Goal: Task Accomplishment & Management: Use online tool/utility

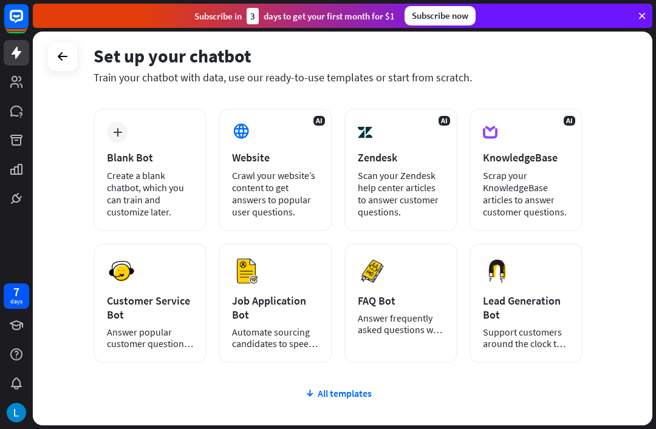
scroll to position [53, 0]
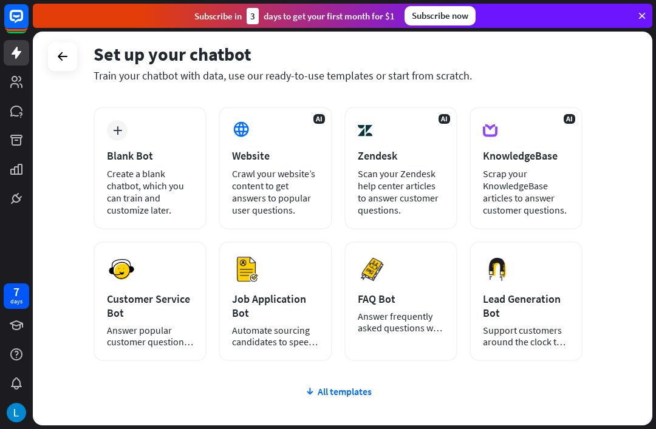
click at [569, 199] on div "Scrap your KnowledgeBase articles to answer customer questions." at bounding box center [526, 192] width 86 height 49
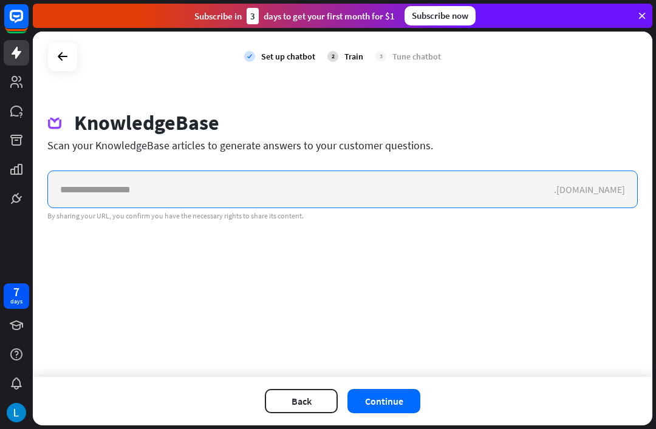
click at [453, 176] on input "text" at bounding box center [301, 189] width 506 height 36
paste input "**********"
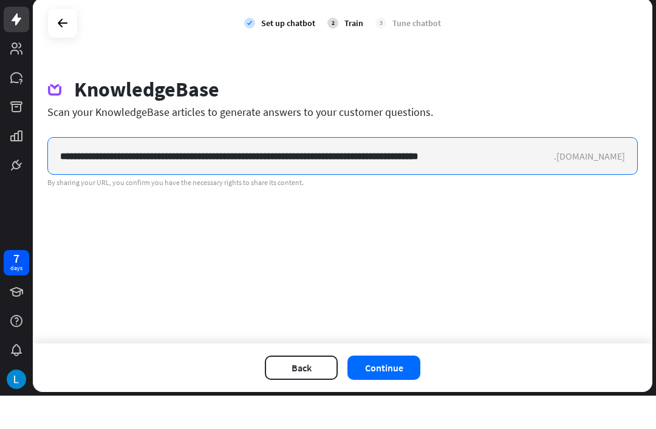
type input "**********"
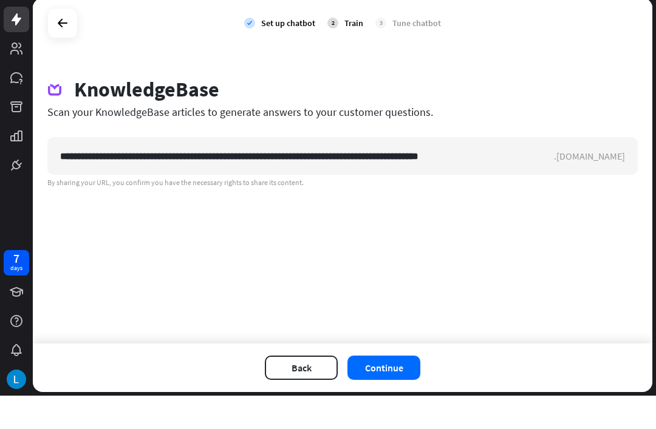
click at [389, 389] on button "Continue" at bounding box center [383, 401] width 73 height 24
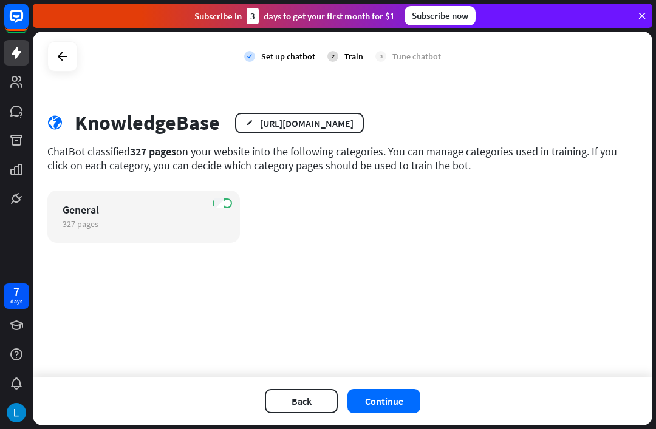
click at [403, 402] on button "Continue" at bounding box center [383, 401] width 73 height 24
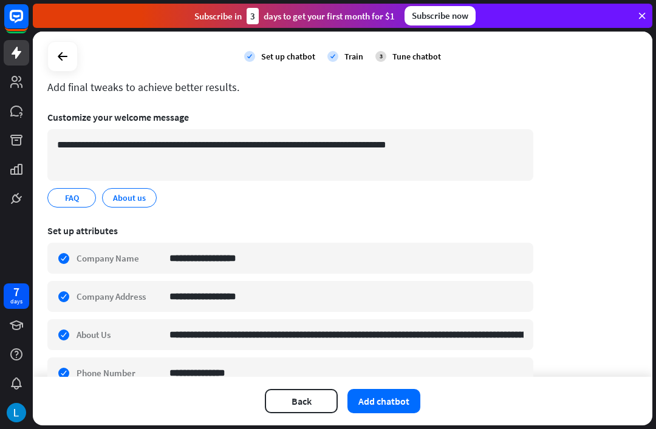
scroll to position [64, 0]
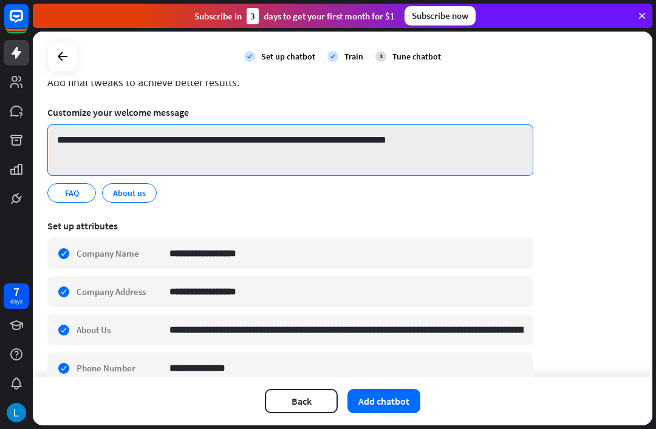
click at [505, 151] on textarea "**********" at bounding box center [290, 150] width 486 height 52
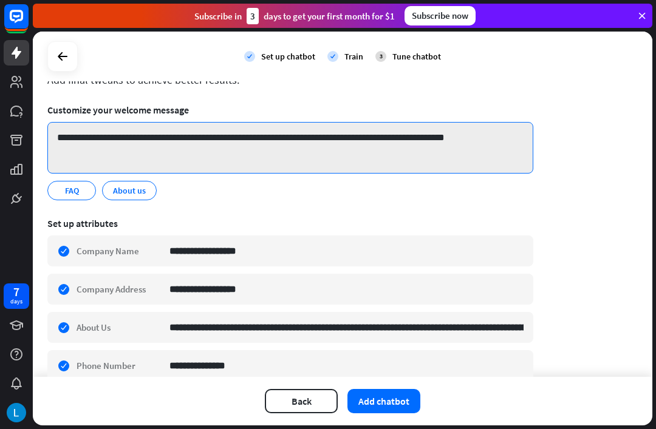
scroll to position [66, 0]
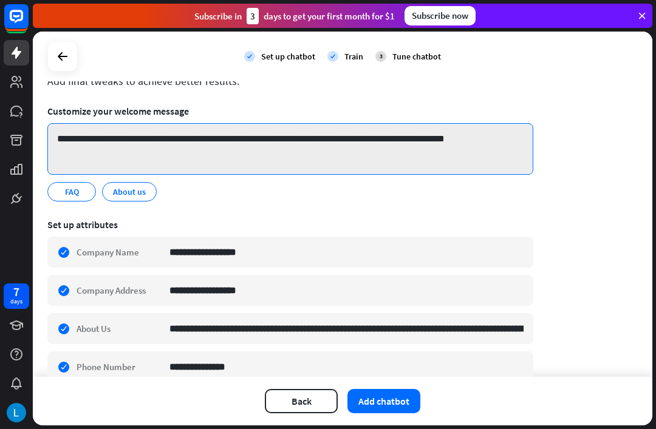
click at [365, 140] on textarea "**********" at bounding box center [290, 149] width 486 height 52
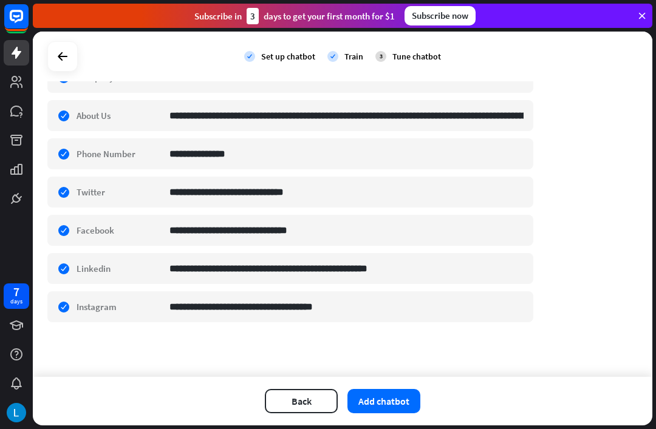
scroll to position [284, 0]
type textarea "**********"
click at [116, 367] on div "**********" at bounding box center [342, 204] width 619 height 345
click at [397, 398] on button "Add chatbot" at bounding box center [383, 401] width 73 height 24
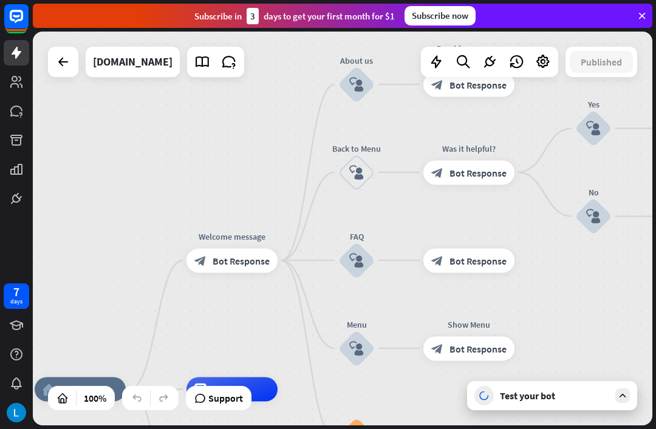
click at [149, 234] on div "home_2 Start point Edit name more_horiz Welcome message block_bot_response Bot …" at bounding box center [342, 229] width 619 height 394
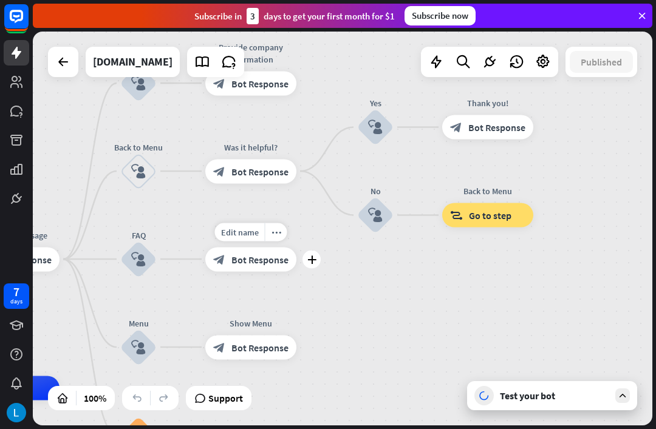
click at [242, 234] on span "Edit name" at bounding box center [240, 231] width 38 height 11
click at [181, 212] on div "home_2 Start point Welcome message block_bot_response Bot Response About us blo…" at bounding box center [342, 229] width 619 height 394
click at [236, 265] on span "Bot Response" at bounding box center [259, 259] width 57 height 12
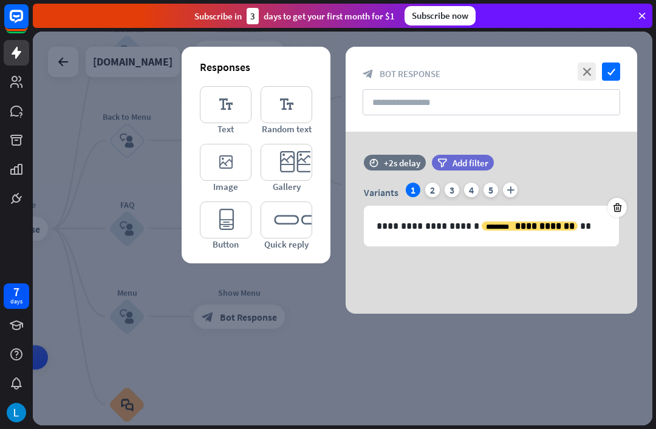
click at [165, 276] on div at bounding box center [342, 229] width 619 height 394
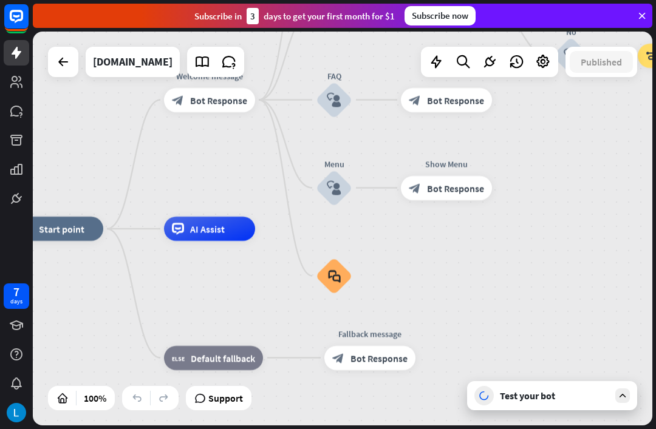
click at [166, 273] on div "home_2 Start point Welcome message block_bot_response Bot Response About us blo…" at bounding box center [321, 426] width 619 height 394
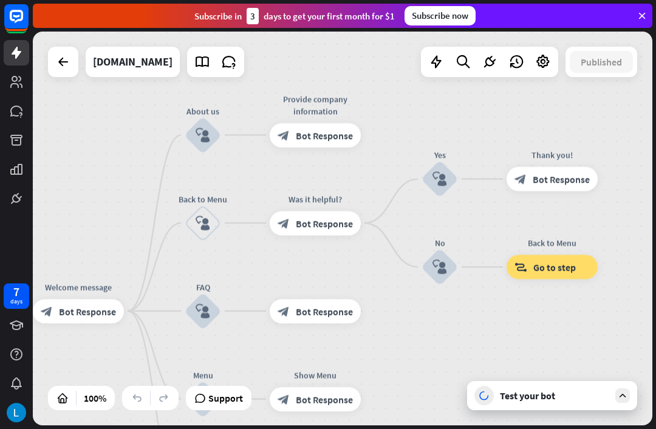
click at [560, 380] on div "home_2 Start point Welcome message block_bot_response Bot Response About us blo…" at bounding box center [342, 229] width 619 height 394
click at [583, 395] on div "Test your bot" at bounding box center [554, 396] width 109 height 12
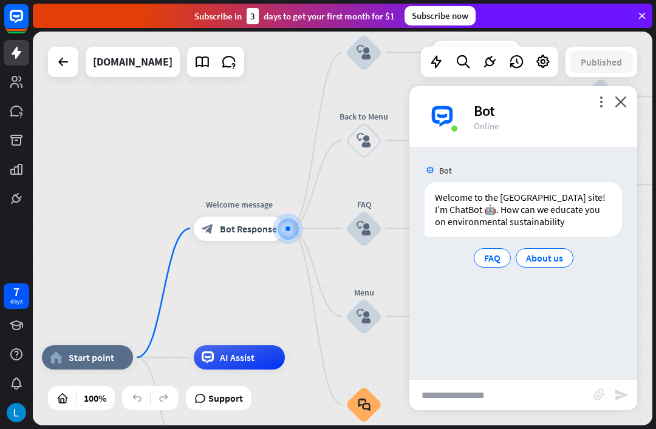
click at [550, 392] on input "text" at bounding box center [501, 395] width 184 height 30
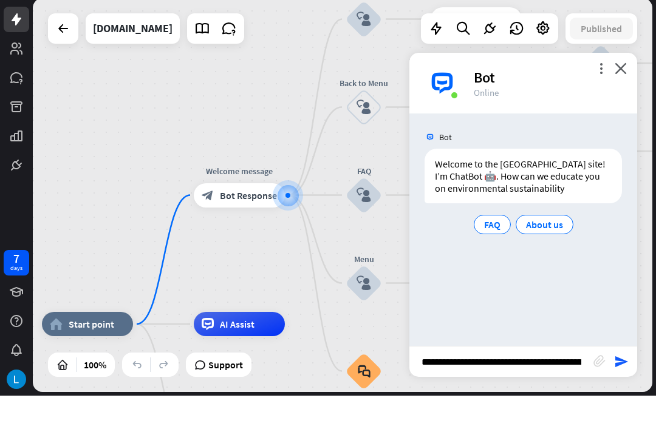
type input "**********"
click at [622, 388] on icon "send" at bounding box center [621, 395] width 15 height 15
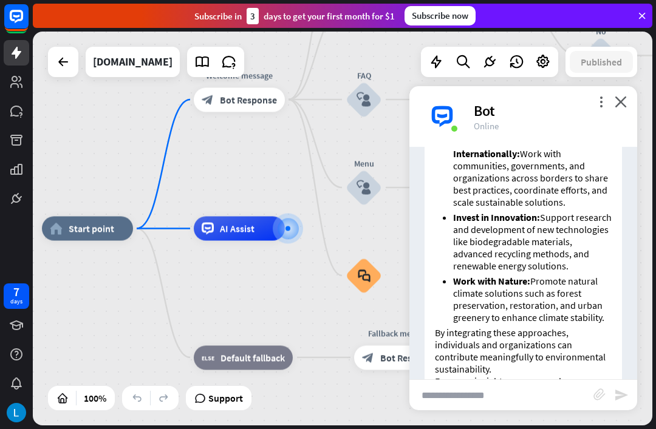
scroll to position [677, 0]
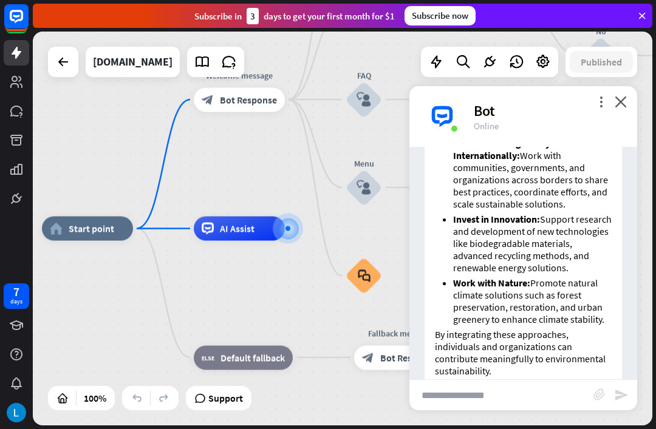
click at [624, 96] on icon "close" at bounding box center [620, 102] width 12 height 12
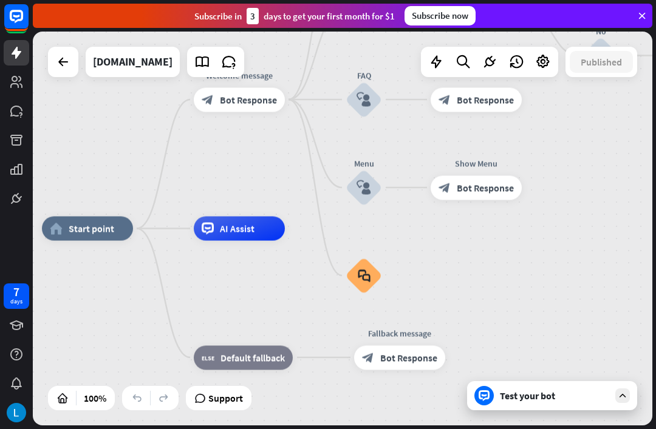
click at [135, 111] on div "home_2 Start point Welcome message block_bot_response Bot Response About us blo…" at bounding box center [342, 229] width 619 height 394
click at [210, 64] on icon at bounding box center [202, 62] width 16 height 16
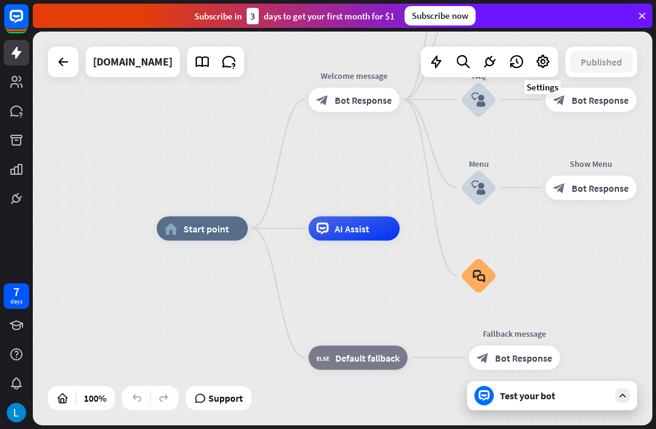
click at [547, 63] on icon at bounding box center [543, 62] width 16 height 16
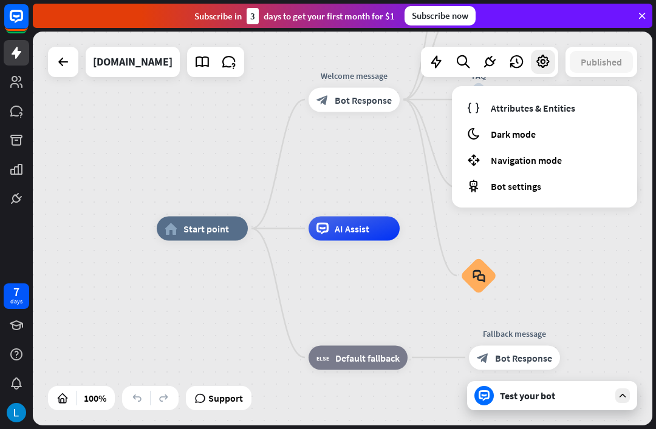
click at [115, 231] on div "home_2 Start point Welcome message block_bot_response Bot Response About us blo…" at bounding box center [342, 229] width 619 height 394
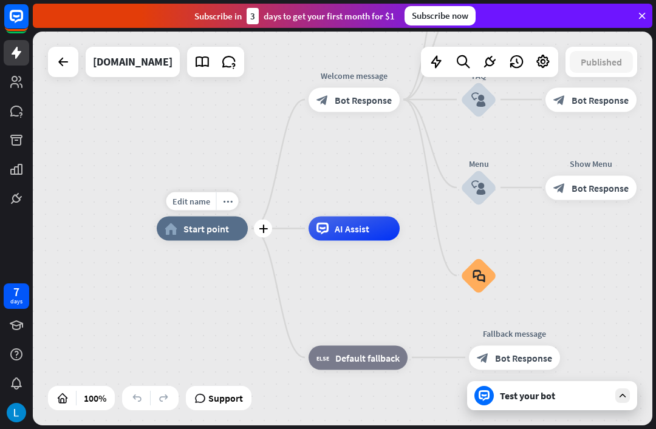
click at [123, 202] on div "Edit name more_horiz plus home_2 Start point Welcome message block_bot_response…" at bounding box center [342, 229] width 619 height 394
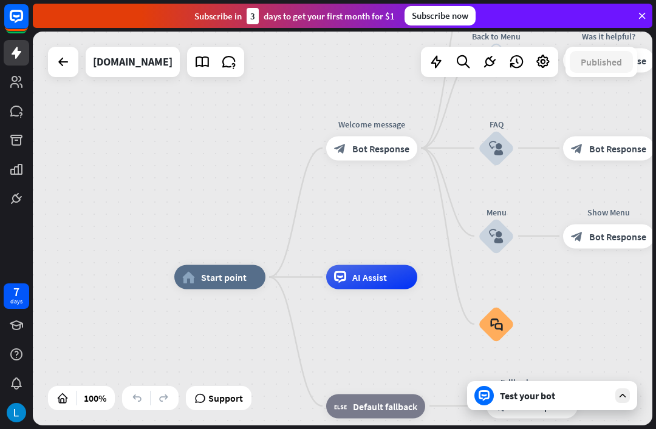
click at [137, 60] on div "[DOMAIN_NAME]" at bounding box center [133, 62] width 80 height 30
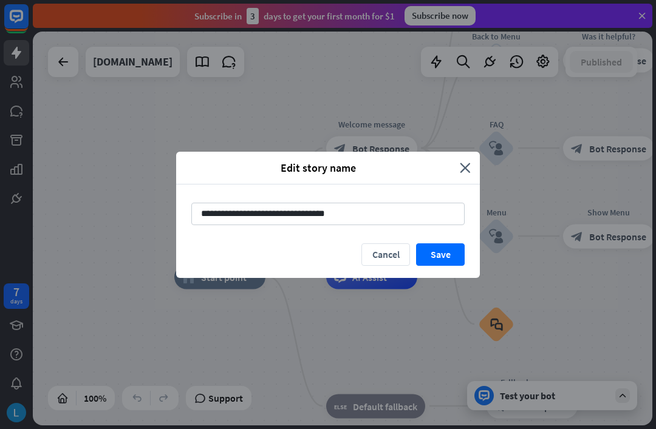
click at [121, 61] on div "**********" at bounding box center [328, 214] width 656 height 429
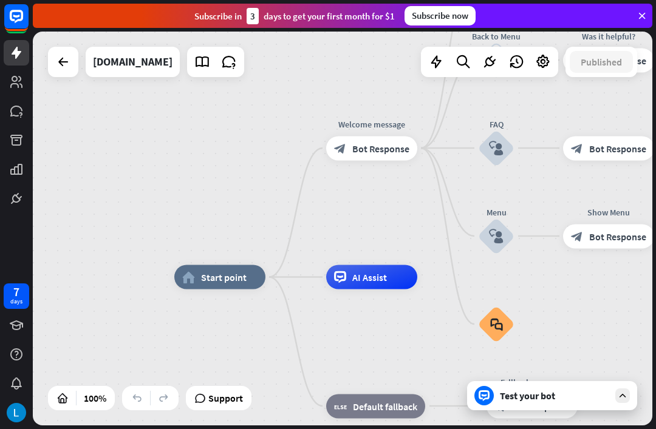
click at [119, 56] on div "[DOMAIN_NAME]" at bounding box center [133, 62] width 80 height 30
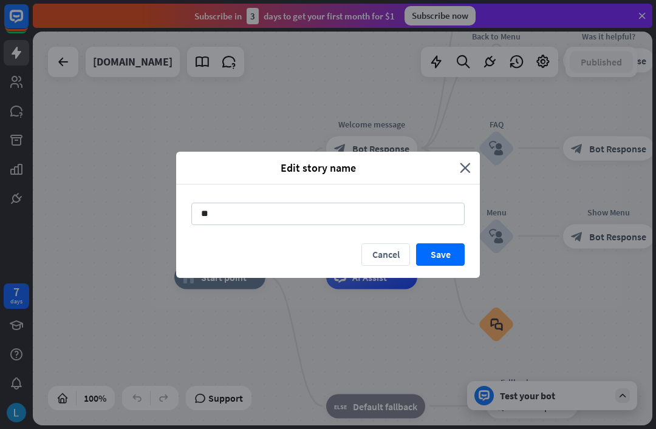
type input "*"
type input "**********"
click at [450, 258] on button "Save" at bounding box center [440, 254] width 49 height 22
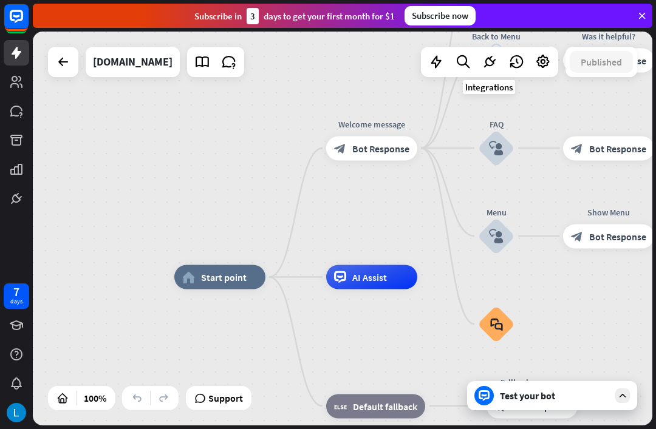
click at [486, 56] on icon at bounding box center [489, 62] width 16 height 16
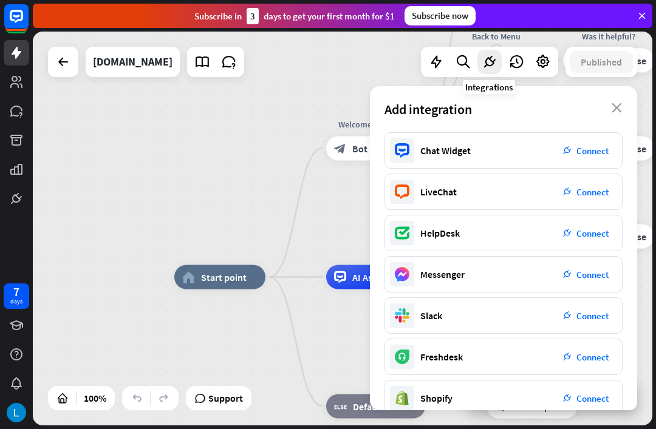
click at [620, 106] on icon "close" at bounding box center [616, 108] width 10 height 10
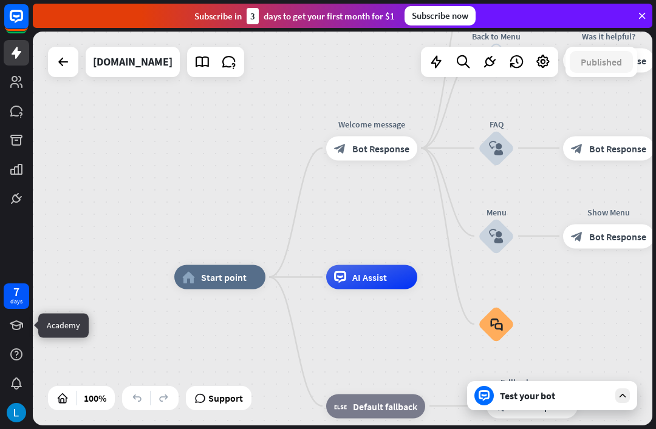
click at [5, 319] on link at bounding box center [17, 326] width 26 height 26
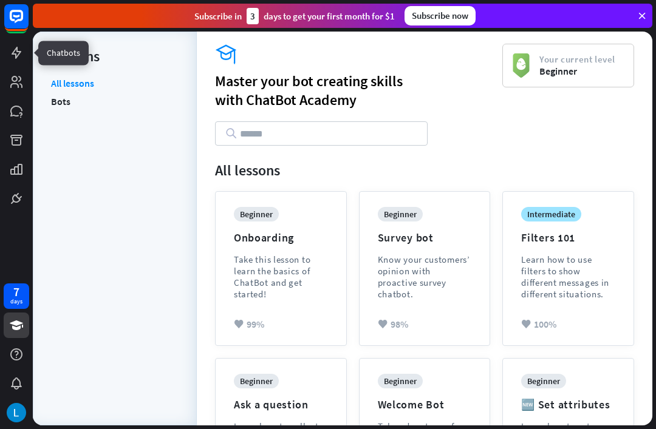
click at [0, 0] on icon at bounding box center [0, 0] width 0 height 0
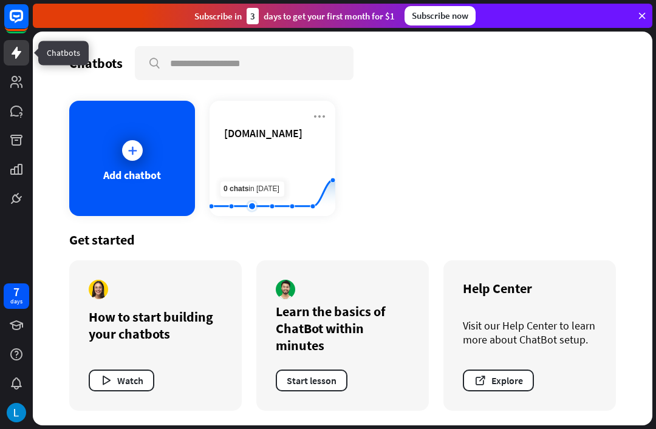
click at [248, 184] on rect at bounding box center [272, 186] width 126 height 76
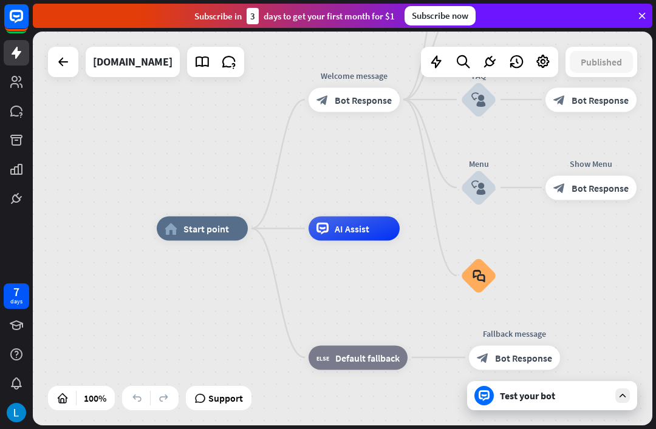
click at [115, 62] on div "[DOMAIN_NAME]" at bounding box center [133, 62] width 80 height 30
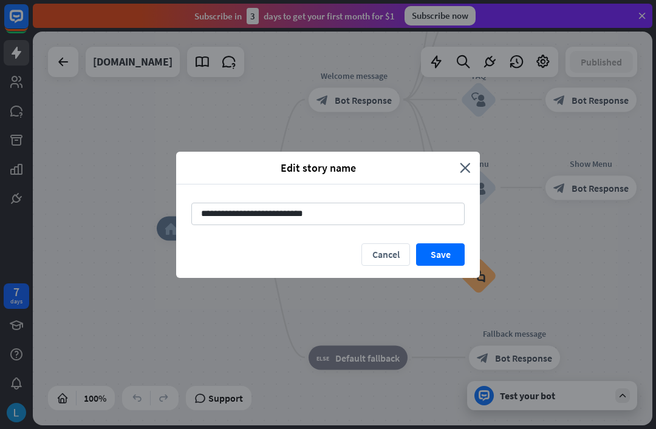
type input "**********"
click at [445, 261] on button "Save" at bounding box center [440, 254] width 49 height 22
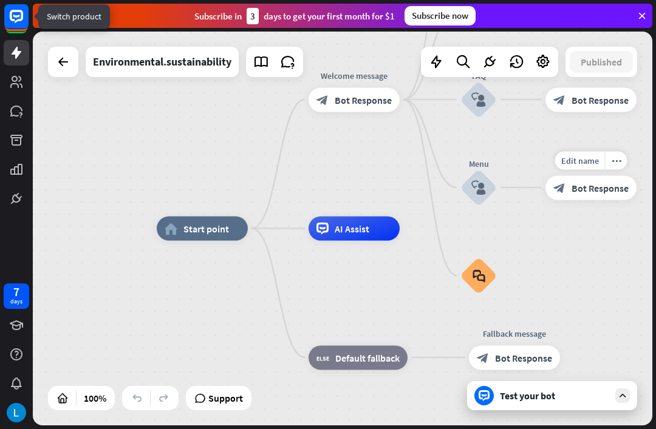
click at [8, 19] on rect at bounding box center [16, 16] width 24 height 24
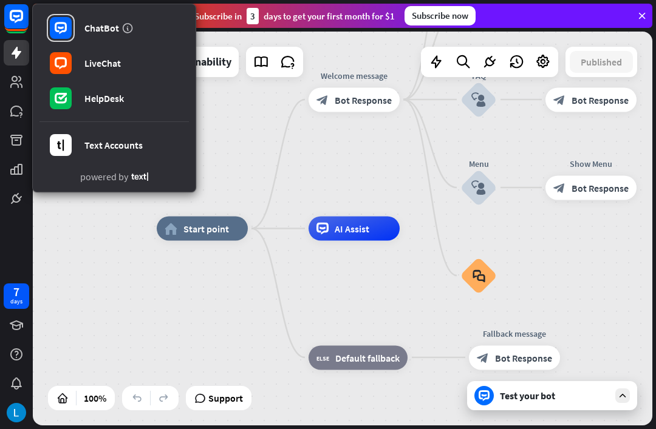
click at [579, 396] on div "Test your bot" at bounding box center [554, 396] width 109 height 12
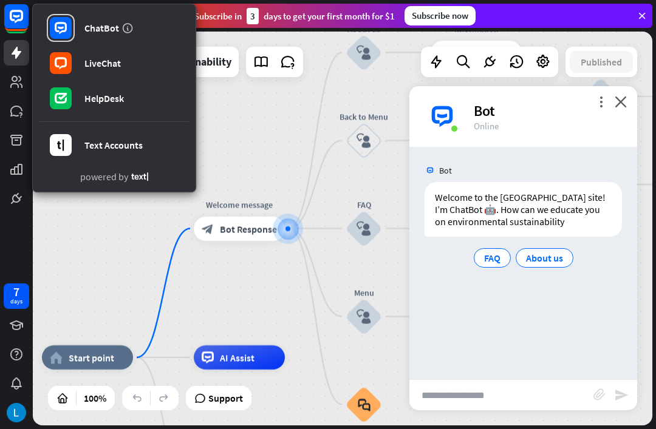
click at [14, 20] on icon at bounding box center [16, 16] width 13 height 13
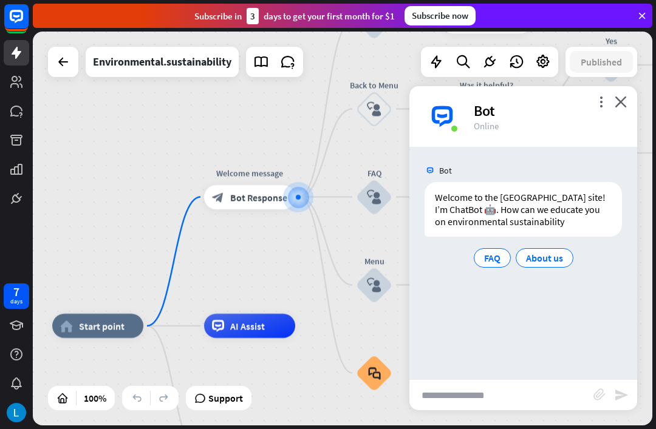
click at [523, 391] on input "text" at bounding box center [501, 395] width 184 height 30
type input "**********"
click at [622, 395] on icon "send" at bounding box center [621, 395] width 15 height 15
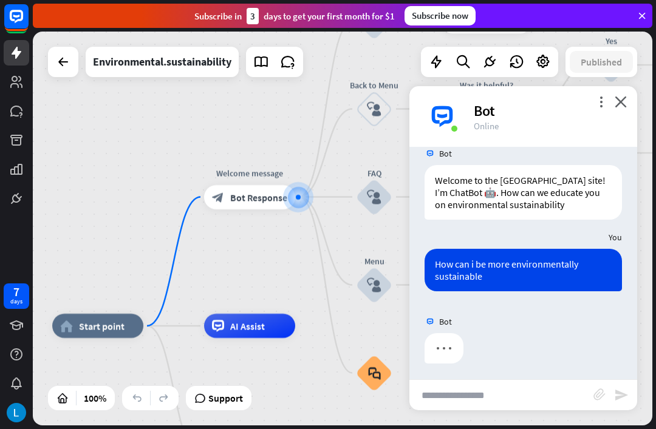
scroll to position [19, 0]
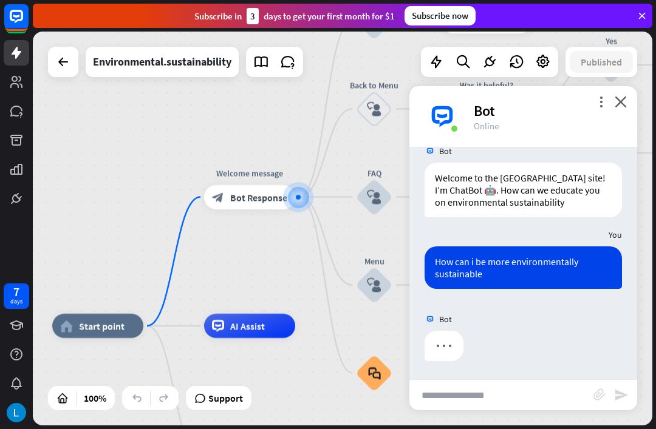
click at [603, 104] on icon "more_vert" at bounding box center [601, 102] width 12 height 12
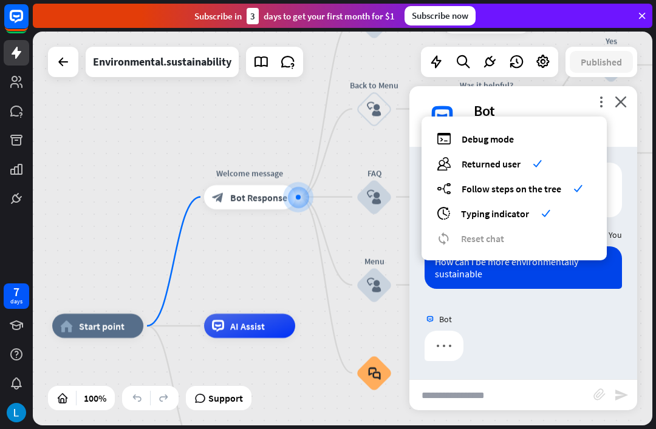
click at [600, 100] on icon "more_vert" at bounding box center [601, 102] width 12 height 12
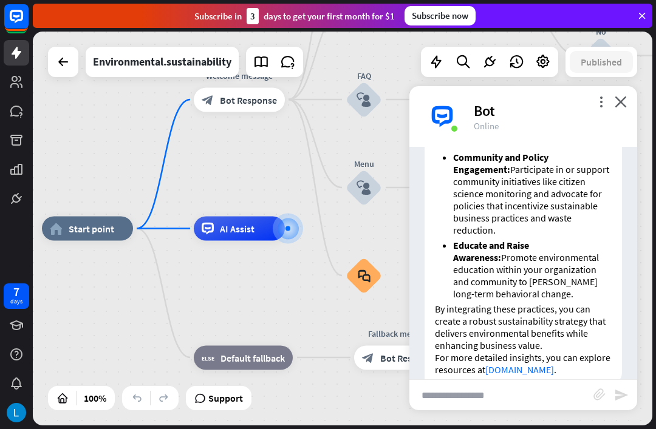
scroll to position [716, 0]
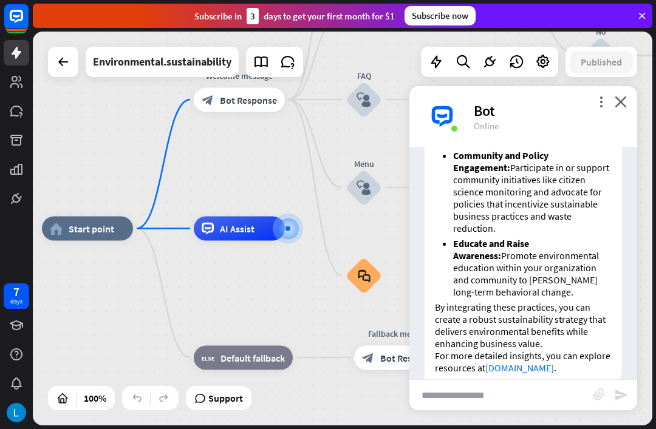
click at [627, 94] on div "more_vert close Bot Online" at bounding box center [523, 116] width 228 height 61
click at [617, 101] on icon "close" at bounding box center [620, 102] width 12 height 12
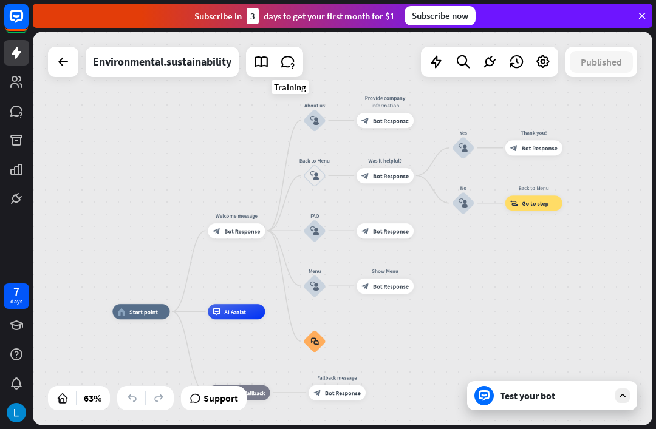
click at [287, 55] on icon at bounding box center [288, 62] width 16 height 16
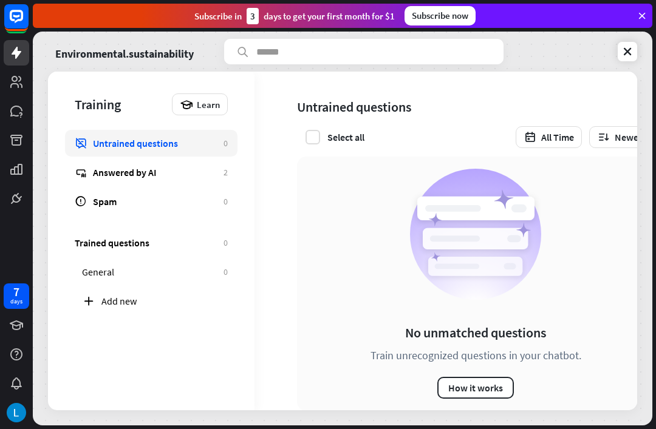
click at [622, 55] on icon at bounding box center [627, 52] width 12 height 12
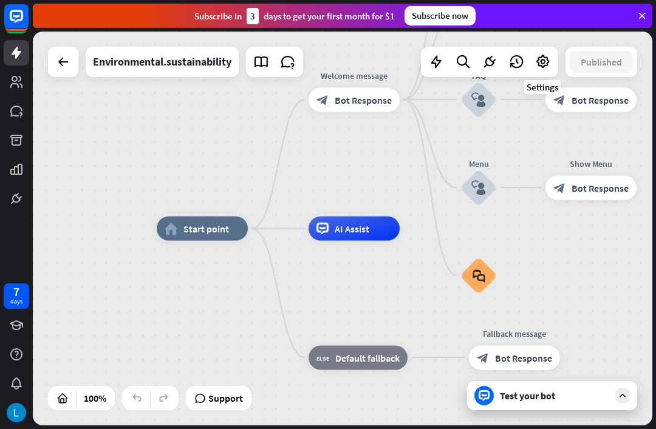
click at [542, 63] on icon at bounding box center [543, 62] width 16 height 16
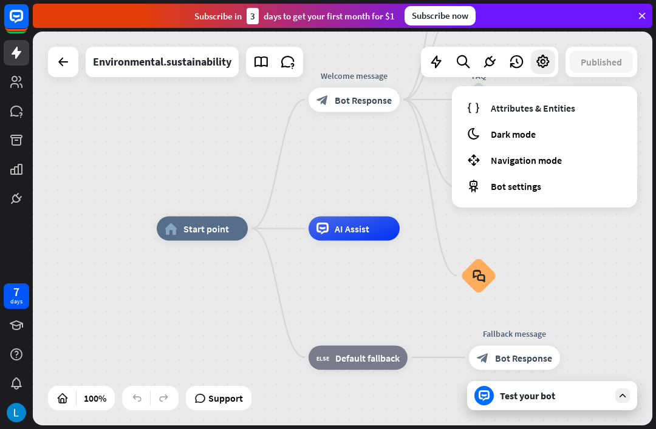
click at [138, 287] on div "home_2 Start point Welcome message block_bot_response Bot Response About us blo…" at bounding box center [342, 229] width 619 height 394
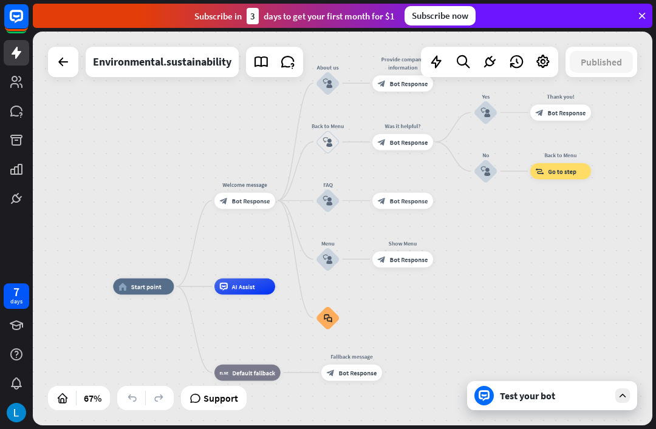
click at [62, 60] on icon at bounding box center [63, 62] width 15 height 15
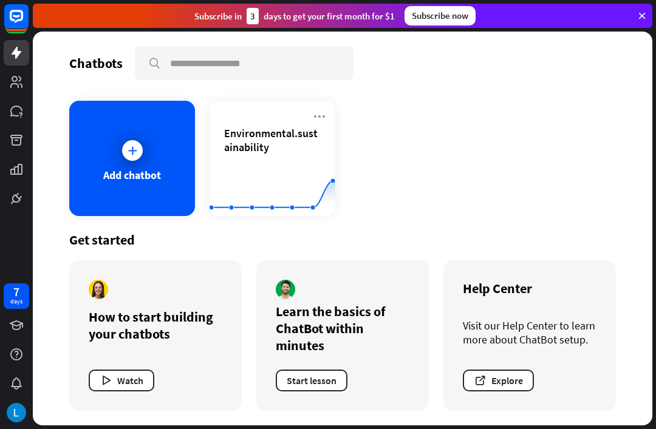
click at [322, 116] on icon at bounding box center [319, 116] width 15 height 15
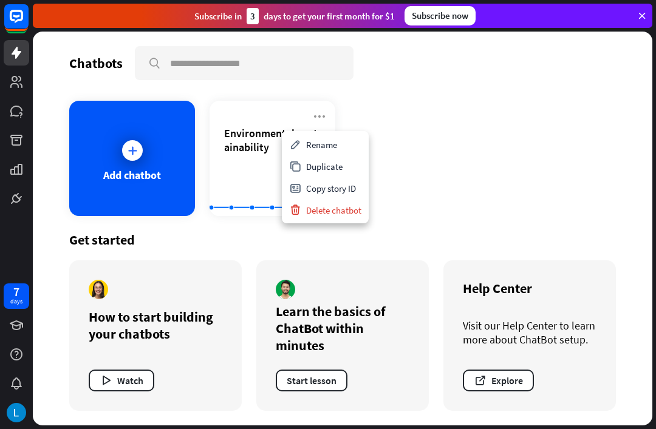
click at [502, 158] on div "Add chatbot Environmental.sustainability Created with Highcharts 10.1.0 0 2 4" at bounding box center [342, 158] width 546 height 115
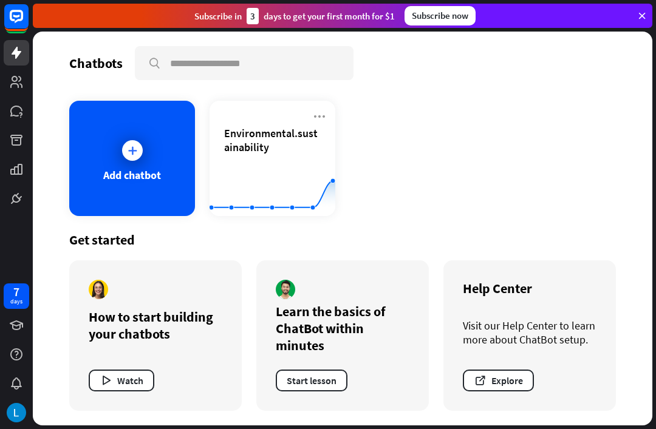
click at [5, 24] on rect at bounding box center [16, 16] width 24 height 24
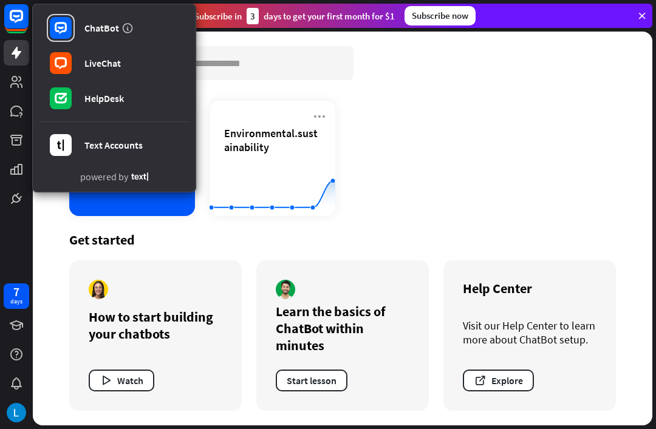
click at [74, 247] on div "Get started" at bounding box center [342, 239] width 546 height 17
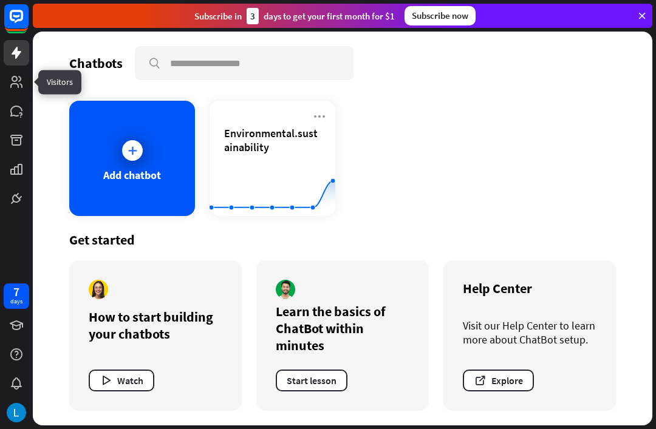
click at [0, 0] on icon at bounding box center [0, 0] width 0 height 0
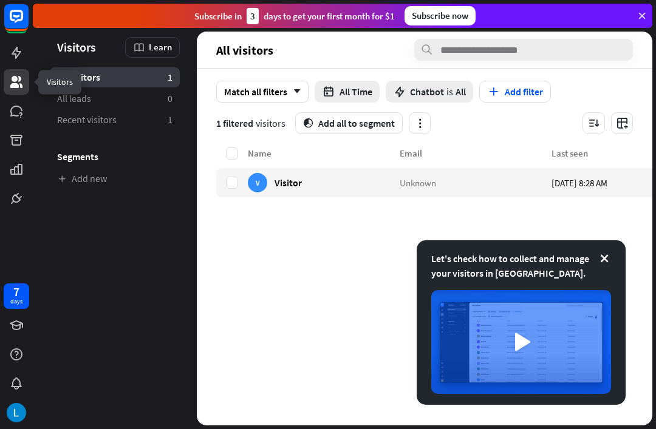
click at [0, 0] on icon at bounding box center [0, 0] width 0 height 0
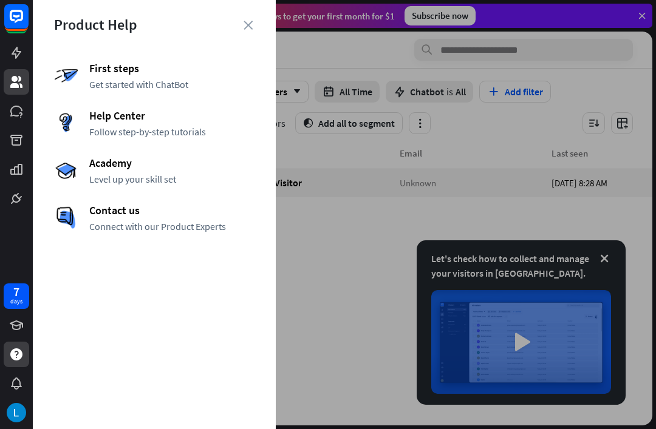
click at [71, 118] on img at bounding box center [66, 123] width 24 height 24
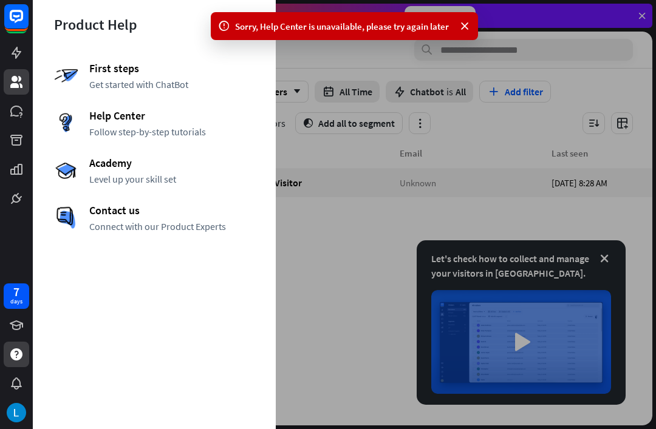
click at [61, 127] on img at bounding box center [66, 123] width 24 height 24
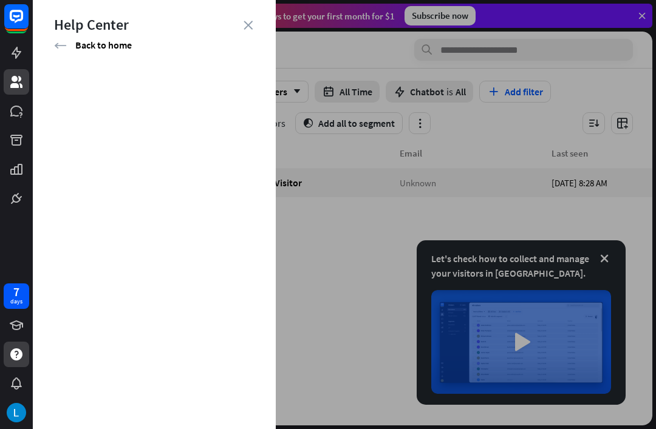
click at [256, 22] on div "Help Center arrow_left Back to home" at bounding box center [154, 26] width 243 height 52
click at [248, 22] on icon "close" at bounding box center [247, 25] width 9 height 9
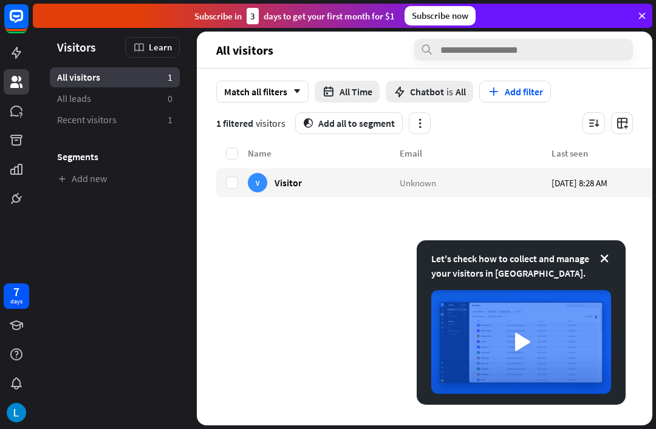
click at [0, 0] on icon at bounding box center [0, 0] width 0 height 0
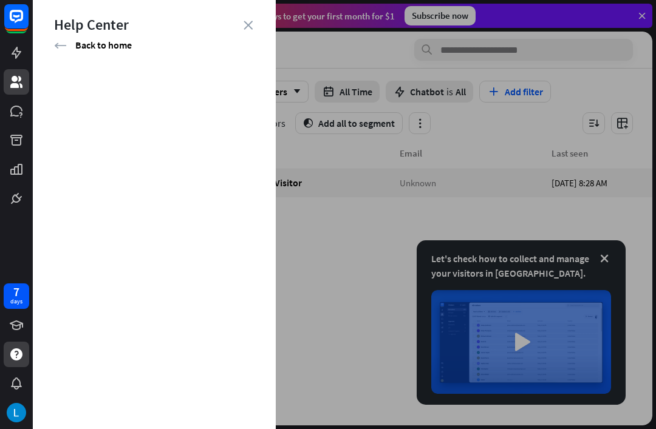
click at [67, 50] on div "arrow_left Back to home" at bounding box center [154, 44] width 200 height 13
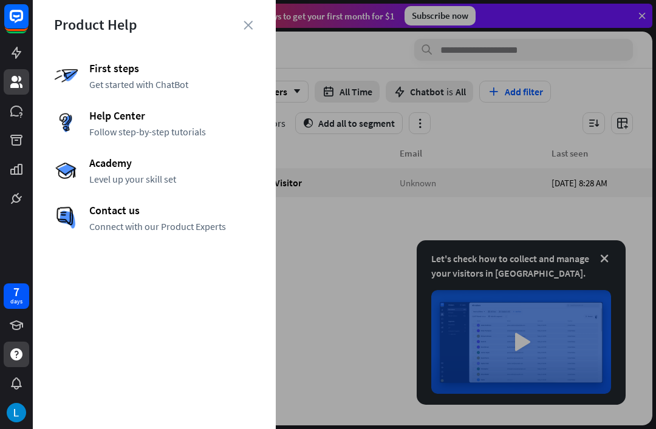
click at [90, 219] on div "Contact us Connect with our Product Experts" at bounding box center [154, 217] width 200 height 29
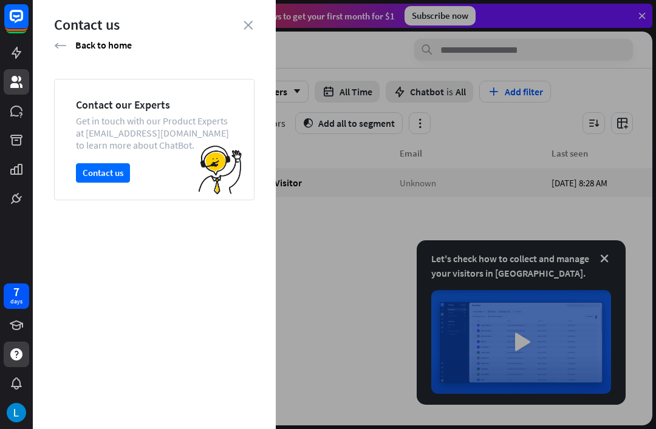
click at [55, 38] on div "arrow_left Back to home" at bounding box center [154, 44] width 200 height 13
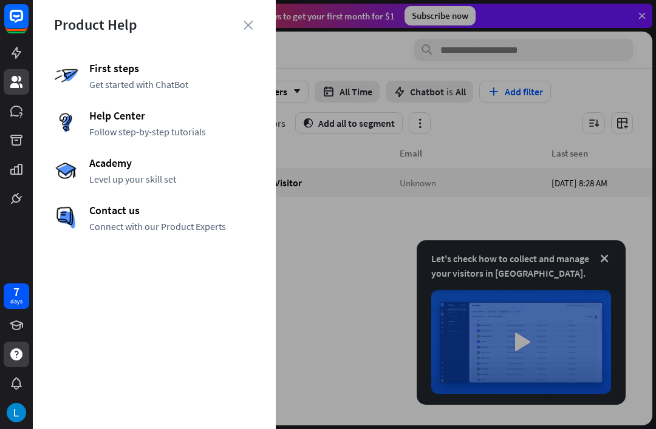
click at [67, 83] on img at bounding box center [66, 76] width 24 height 24
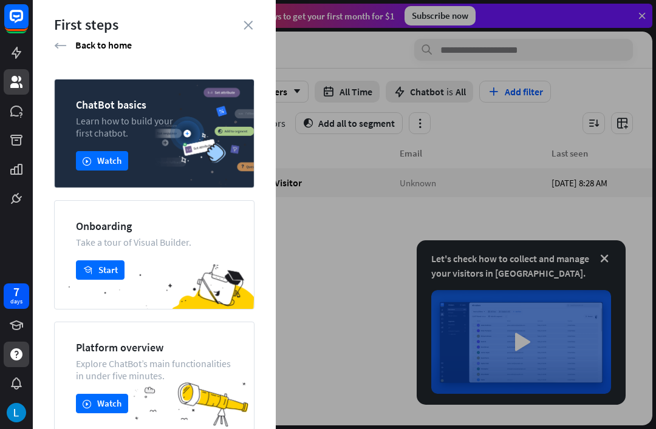
click at [49, 41] on div "First steps arrow_left Back to home ChatBot basics Learn how to build your firs…" at bounding box center [154, 214] width 243 height 429
click at [55, 42] on icon "arrow_left" at bounding box center [60, 45] width 13 height 12
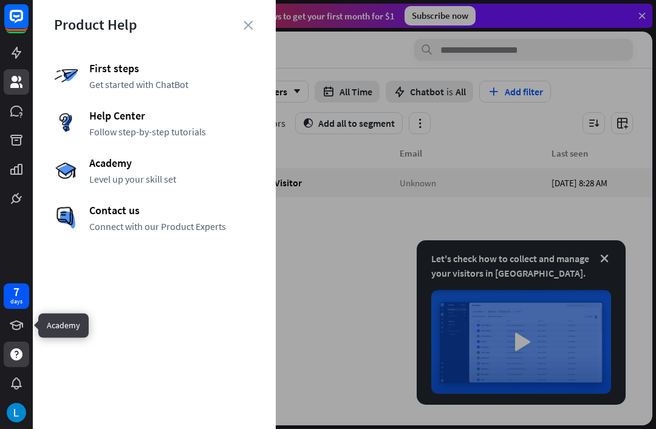
click at [10, 317] on link at bounding box center [17, 326] width 26 height 26
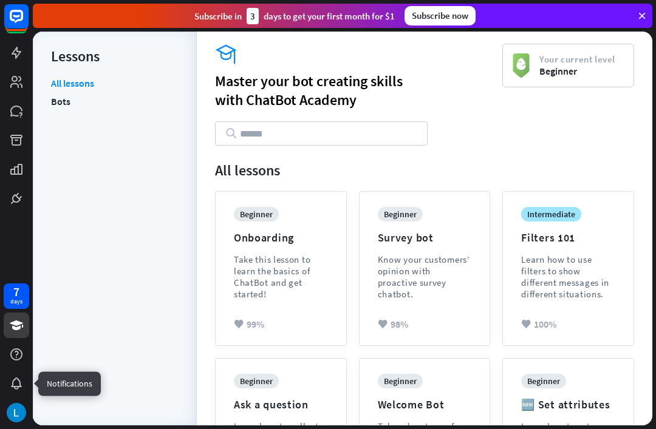
click at [0, 0] on icon at bounding box center [0, 0] width 0 height 0
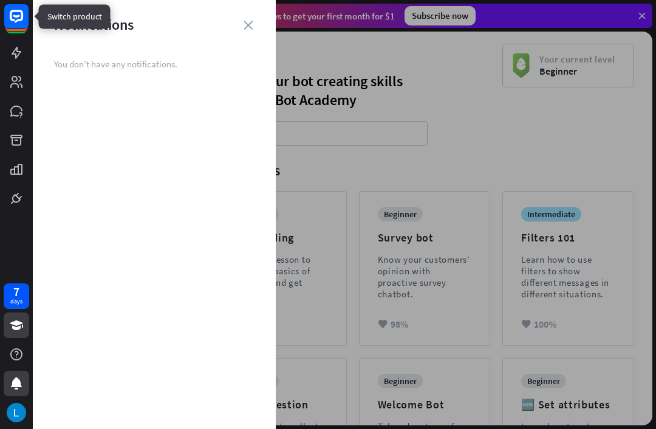
click at [17, 31] on rect at bounding box center [16, 19] width 23 height 23
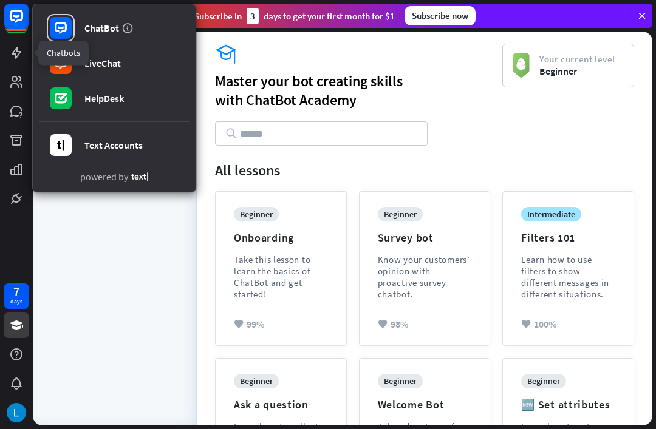
click at [7, 44] on link at bounding box center [17, 53] width 26 height 26
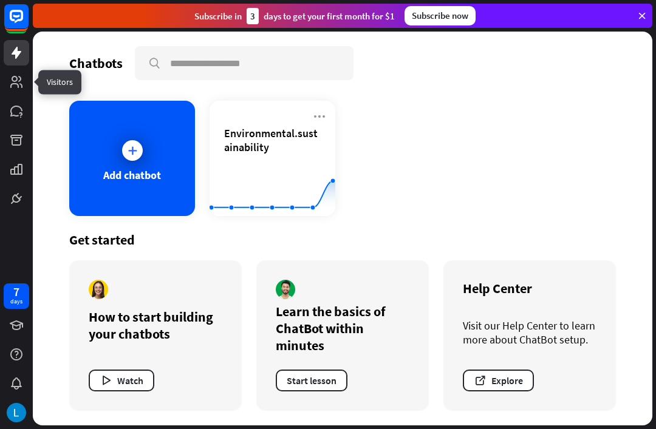
click at [0, 0] on icon at bounding box center [0, 0] width 0 height 0
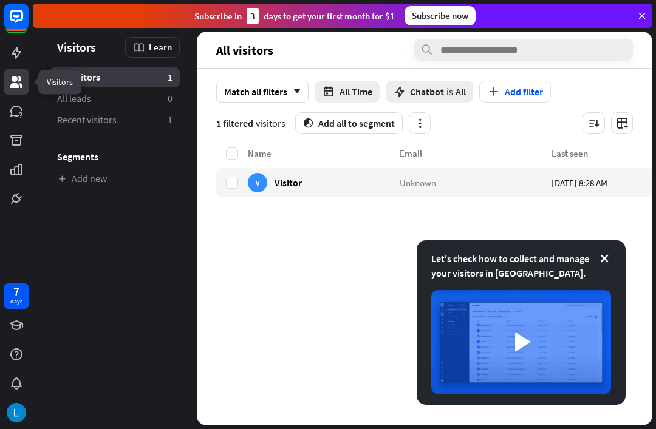
click at [424, 126] on icon "button" at bounding box center [419, 123] width 13 height 13
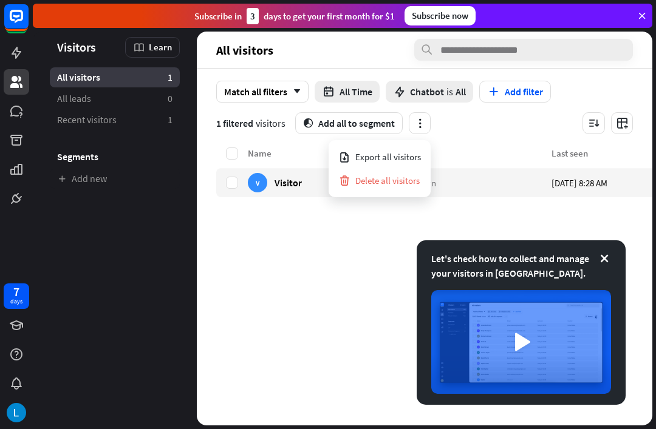
click at [427, 124] on button "button" at bounding box center [420, 123] width 22 height 22
click at [0, 0] on icon at bounding box center [0, 0] width 0 height 0
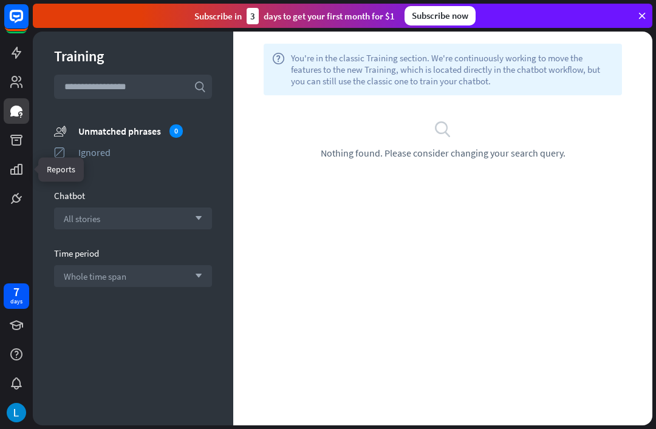
click at [0, 0] on icon at bounding box center [0, 0] width 0 height 0
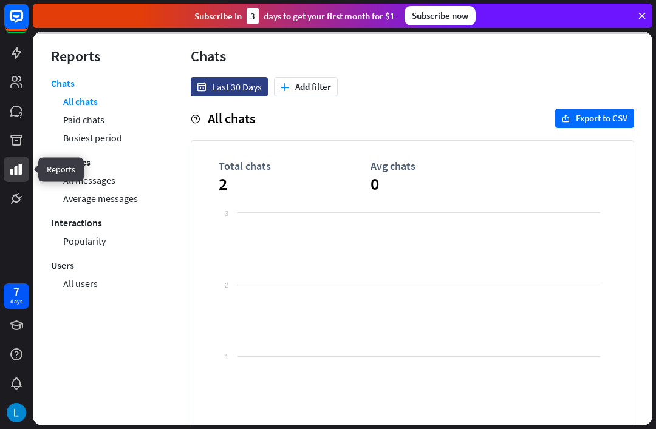
click at [9, 200] on link at bounding box center [17, 199] width 26 height 26
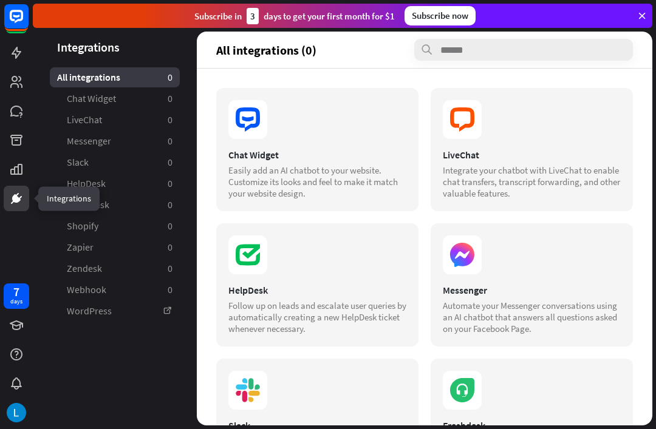
click at [7, 46] on link at bounding box center [17, 53] width 26 height 26
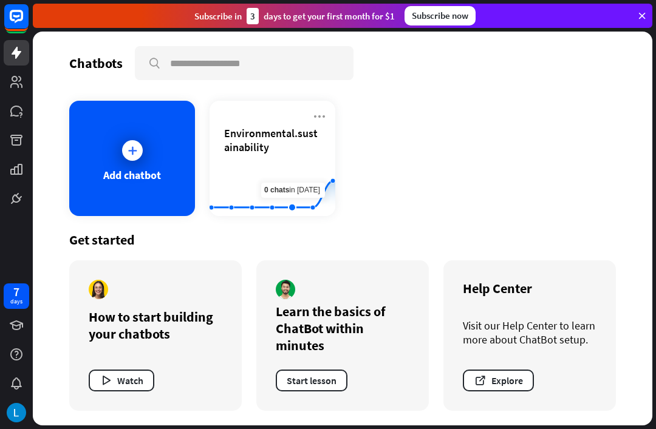
click at [356, 88] on div "Chatbots search Add chatbot Environmental.sustainability Created with Highchart…" at bounding box center [342, 229] width 619 height 394
click at [319, 122] on icon at bounding box center [319, 116] width 15 height 15
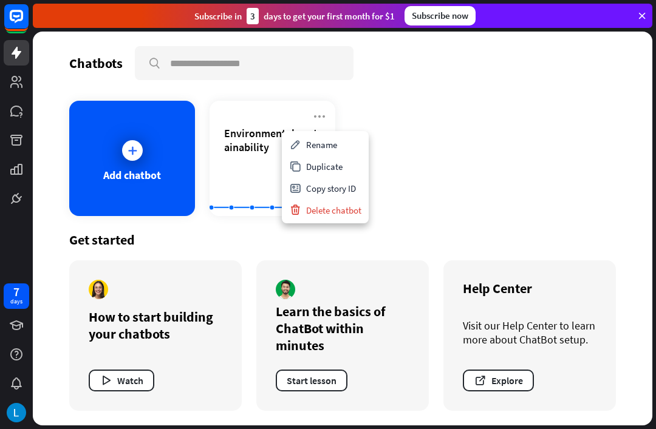
click at [351, 184] on div "Copy story ID" at bounding box center [325, 188] width 82 height 22
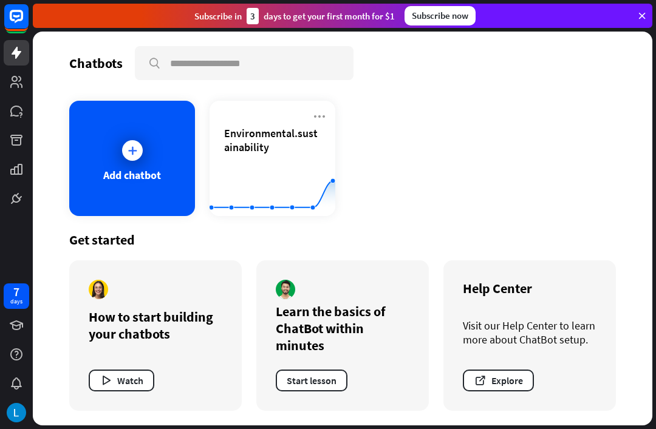
click at [307, 147] on span "Environmental.sustainability" at bounding box center [272, 140] width 97 height 28
